Goal: Information Seeking & Learning: Learn about a topic

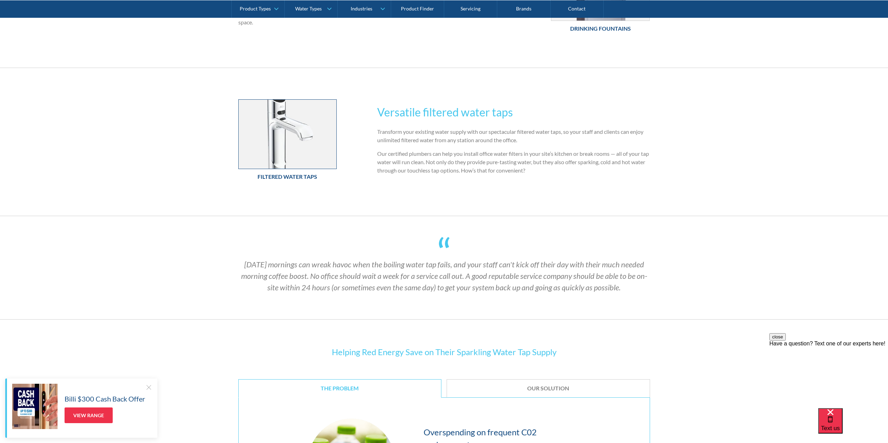
scroll to position [349, 0]
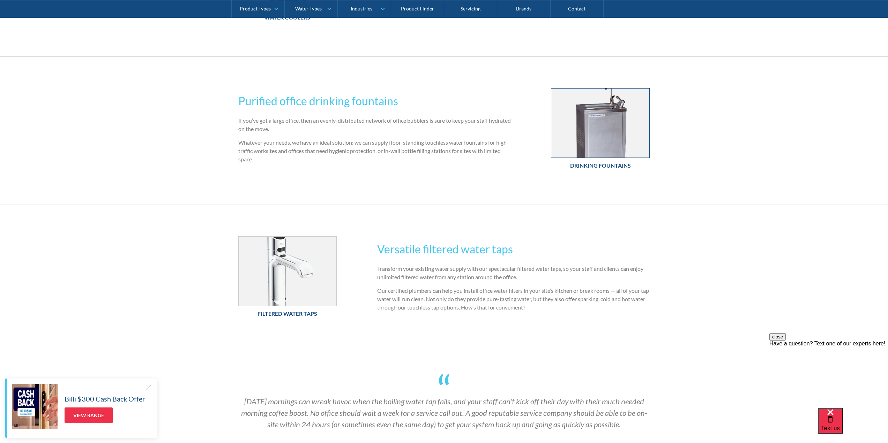
drag, startPoint x: 596, startPoint y: 141, endPoint x: 596, endPoint y: 145, distance: 4.2
click at [597, 142] on img at bounding box center [600, 123] width 98 height 69
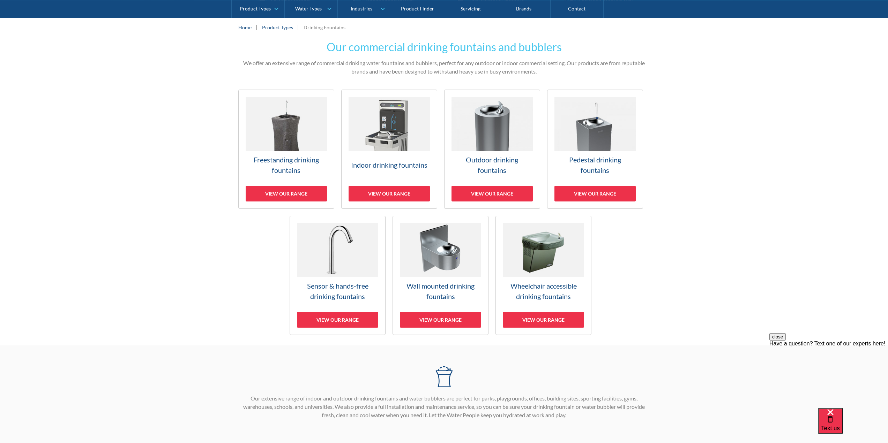
click at [608, 158] on h3 "Pedestal drinking fountains" at bounding box center [594, 165] width 81 height 21
click at [383, 148] on img at bounding box center [388, 124] width 81 height 54
click at [381, 167] on h3 "Indoor drinking fountains" at bounding box center [388, 165] width 81 height 10
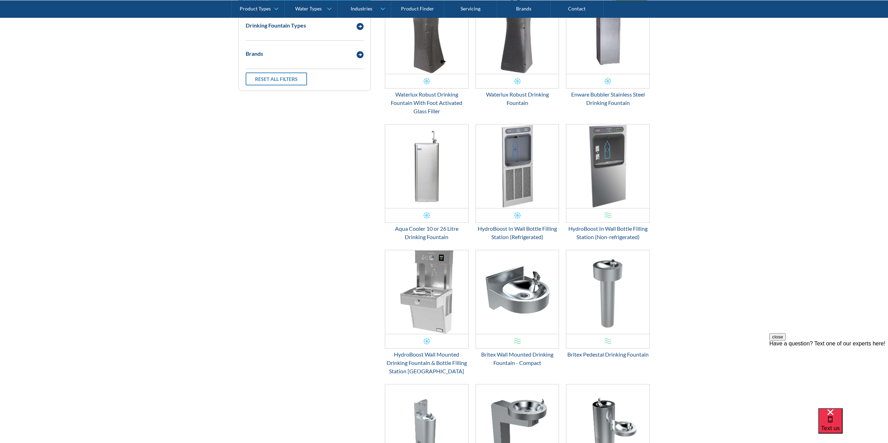
scroll to position [363, 0]
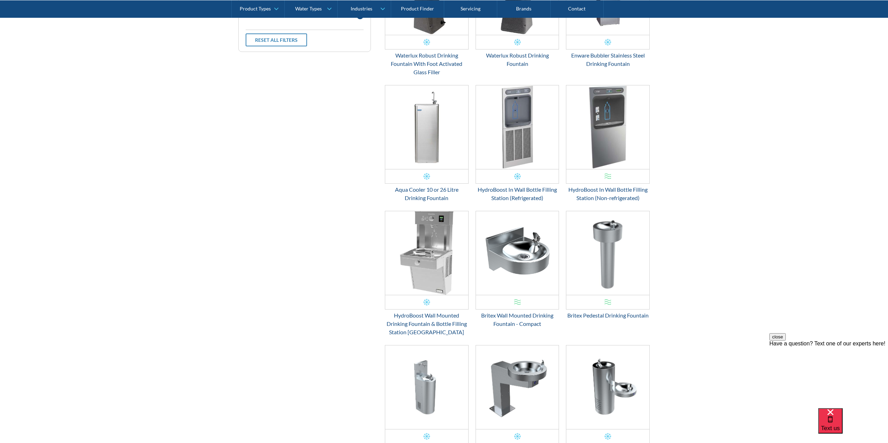
drag, startPoint x: 713, startPoint y: 194, endPoint x: 686, endPoint y: 174, distance: 34.2
click at [686, 174] on form "Our drinking fountains for indoor commercial use The Water People’s range of in…" at bounding box center [444, 425] width 874 height 1198
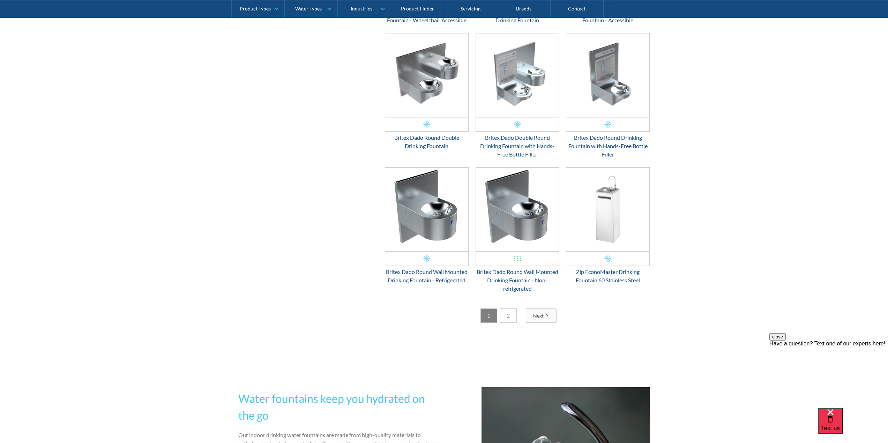
scroll to position [1096, 0]
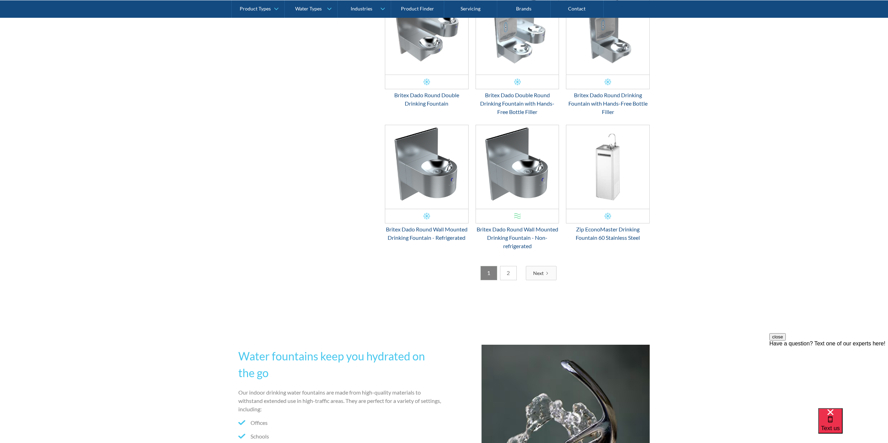
click at [506, 272] on link "2" at bounding box center [508, 273] width 17 height 14
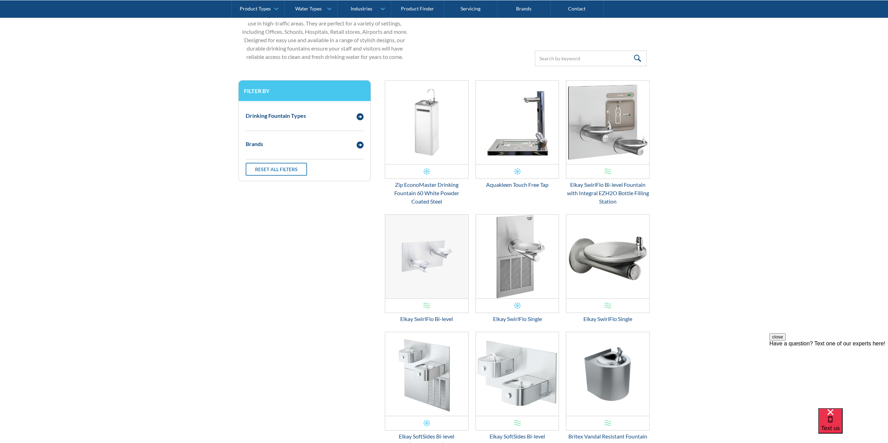
scroll to position [154, 0]
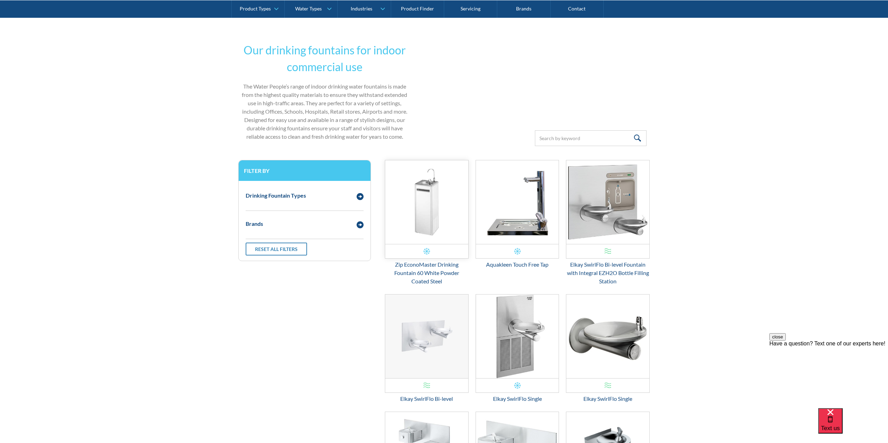
click at [395, 192] on img "Email Form 3" at bounding box center [426, 202] width 83 height 84
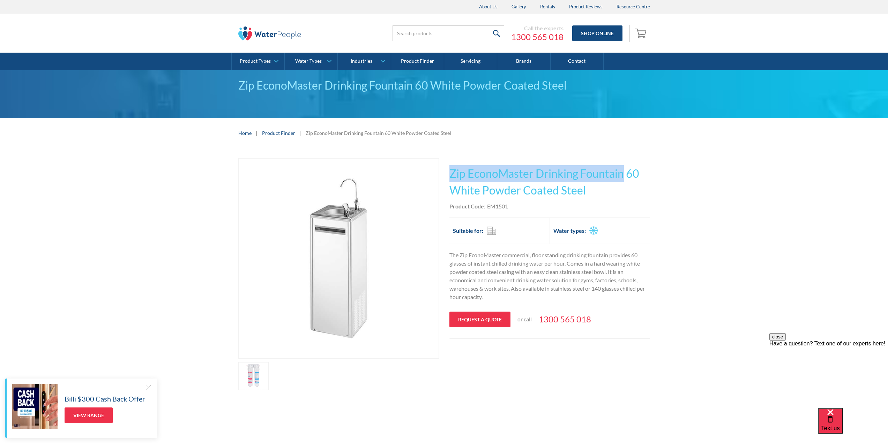
drag, startPoint x: 622, startPoint y: 171, endPoint x: 449, endPoint y: 177, distance: 172.7
click at [449, 177] on h1 "Zip EconoMaster Drinking Fountain 60 White Powder Coated Steel" at bounding box center [549, 181] width 201 height 33
copy h1 "Zip EconoMaster Drinking Fountain"
